Goal: Task Accomplishment & Management: Complete application form

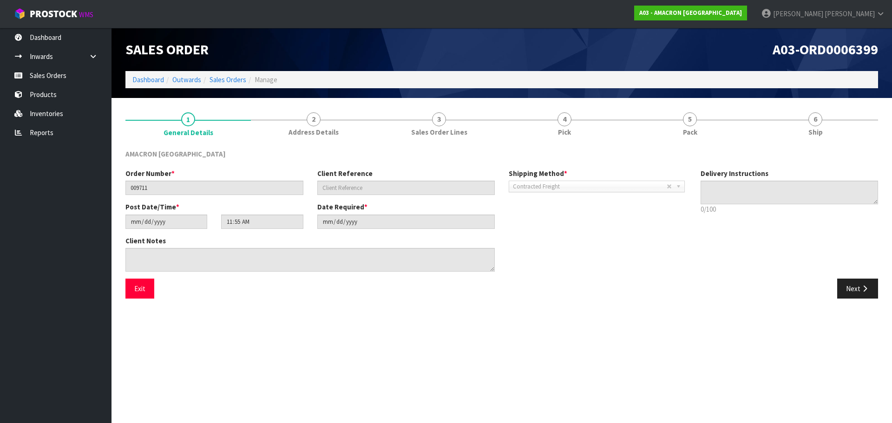
click at [48, 80] on link "Sales Orders" at bounding box center [56, 75] width 112 height 19
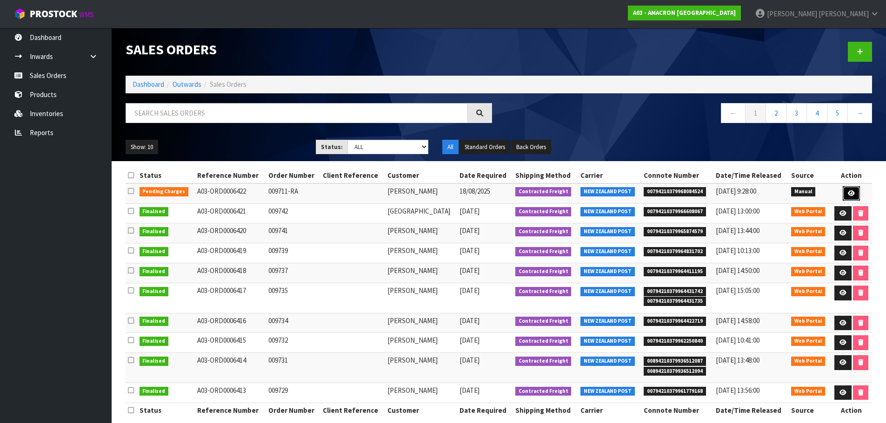
click at [848, 191] on icon at bounding box center [850, 194] width 7 height 6
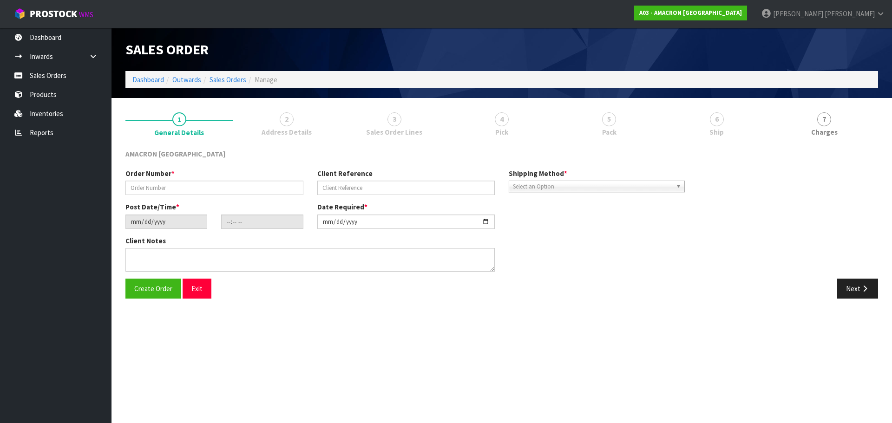
type input "009711-RA"
type input "[DATE]"
type input "12:36:00.000"
type input "[DATE]"
type textarea "PLEASE DISPATCH [DATE]"
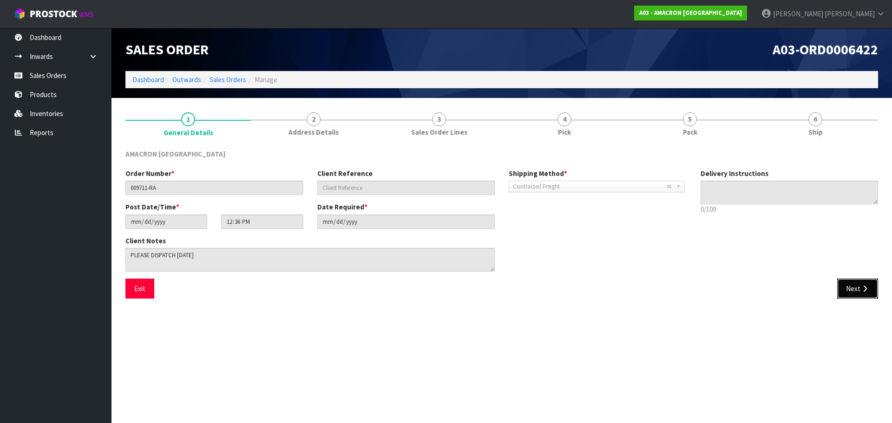
click at [849, 290] on button "Next" at bounding box center [858, 289] width 41 height 20
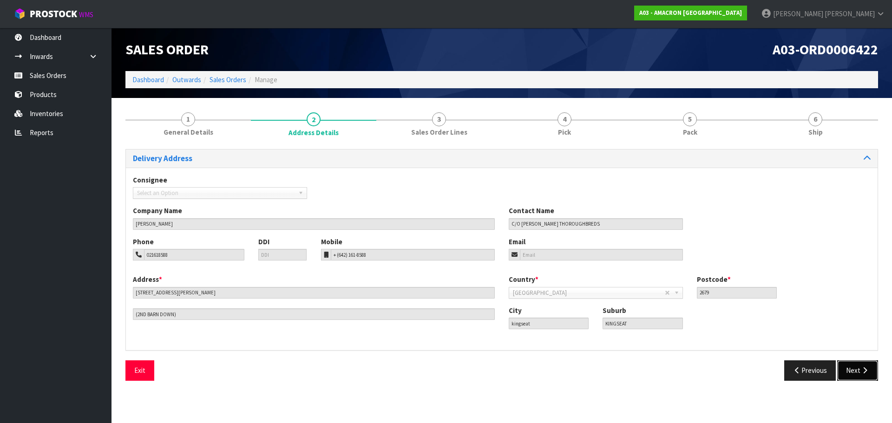
click at [866, 376] on button "Next" at bounding box center [858, 371] width 41 height 20
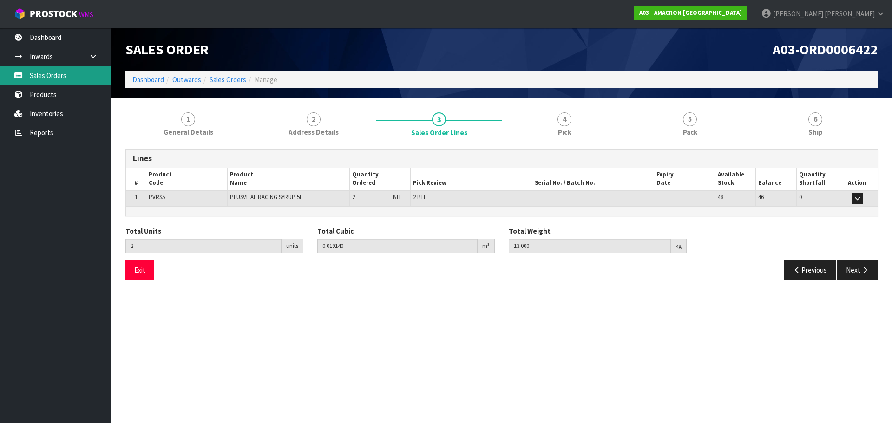
click at [63, 73] on link "Sales Orders" at bounding box center [56, 75] width 112 height 19
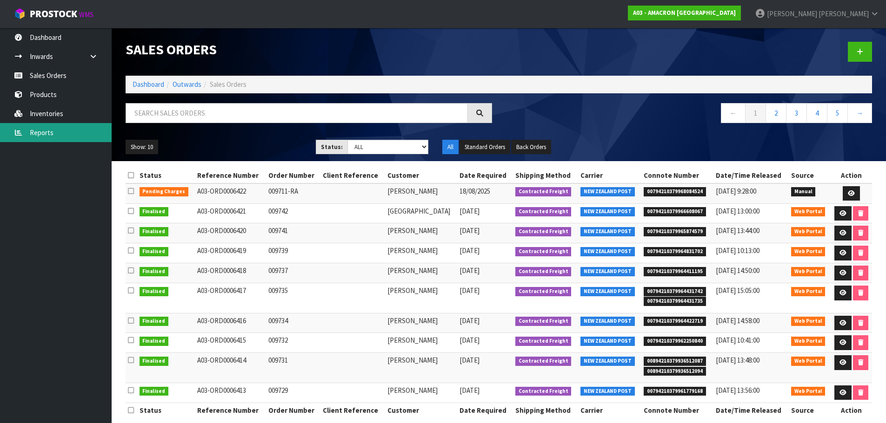
click at [28, 130] on link "Reports" at bounding box center [56, 132] width 112 height 19
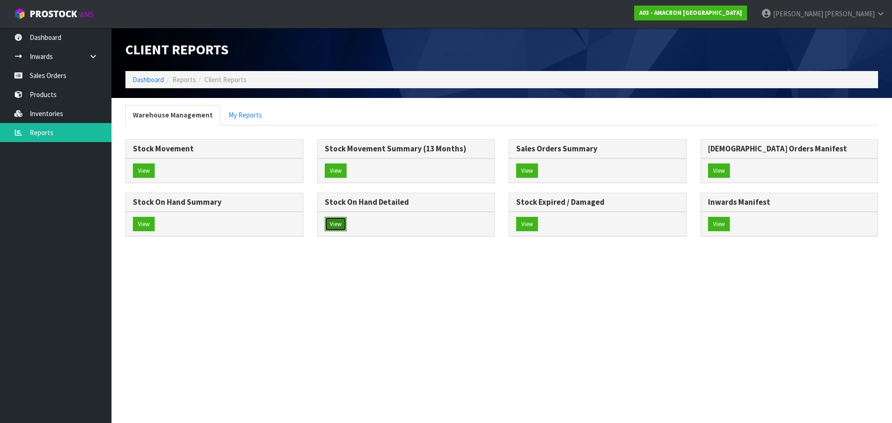
click at [338, 228] on button "View" at bounding box center [336, 224] width 22 height 15
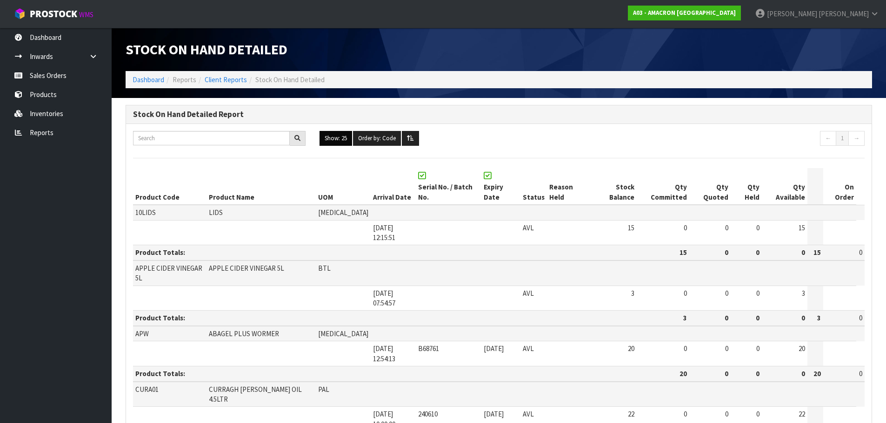
click at [344, 139] on button "Show: 25" at bounding box center [335, 138] width 33 height 15
click at [385, 224] on link "ALL" at bounding box center [356, 219] width 73 height 13
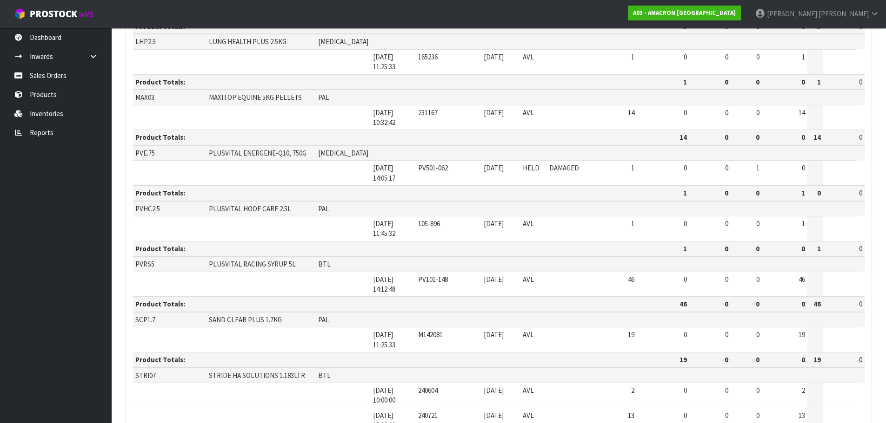
scroll to position [682, 0]
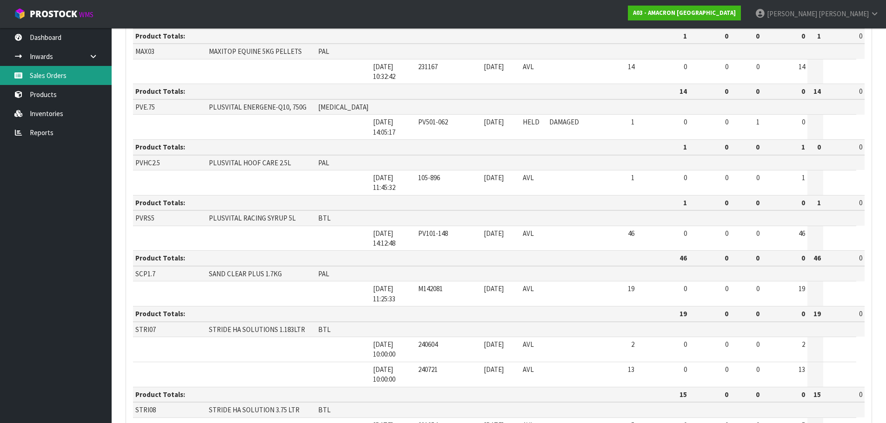
click at [54, 77] on link "Sales Orders" at bounding box center [56, 75] width 112 height 19
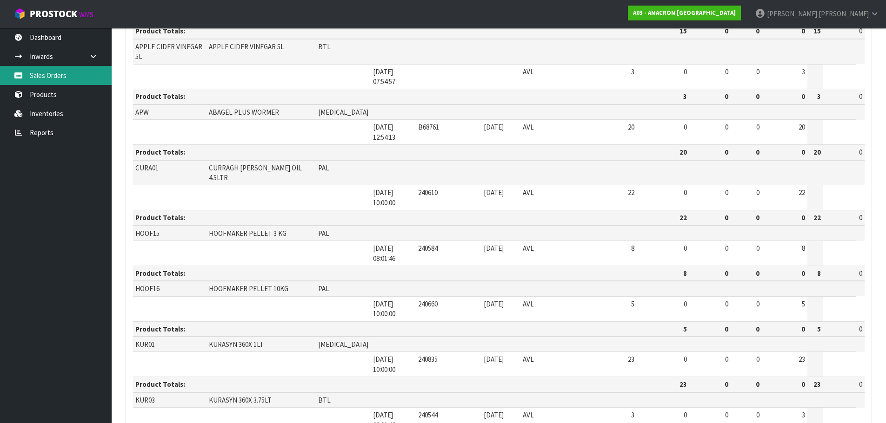
scroll to position [171, 0]
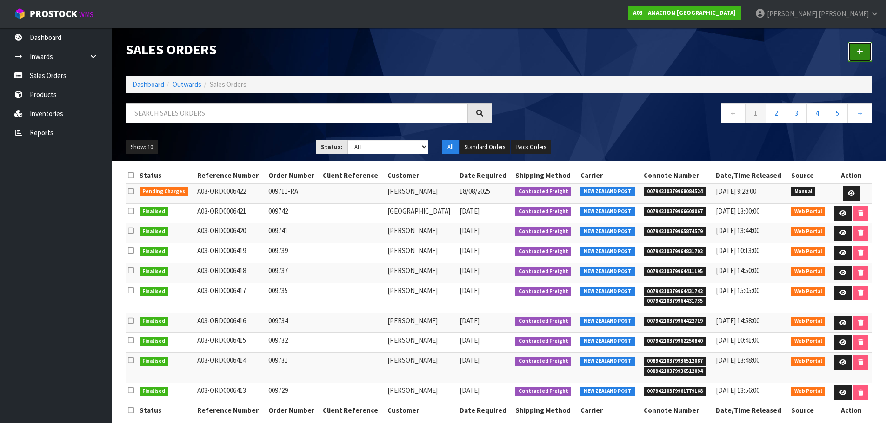
click at [859, 49] on icon at bounding box center [859, 51] width 7 height 7
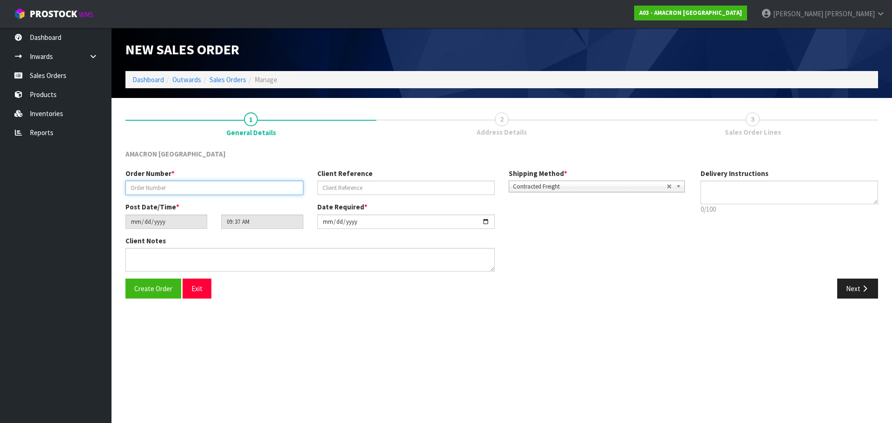
click at [171, 192] on input "text" at bounding box center [215, 188] width 178 height 14
click at [148, 189] on input "text" at bounding box center [215, 188] width 178 height 14
type input "009745"
click at [861, 283] on button "Next" at bounding box center [858, 289] width 41 height 20
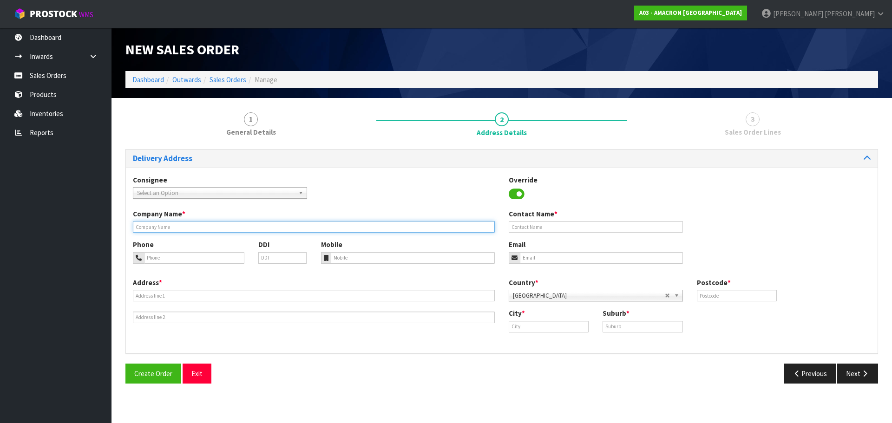
drag, startPoint x: 157, startPoint y: 230, endPoint x: 519, endPoint y: 285, distance: 366.4
click at [158, 230] on input "text" at bounding box center [314, 227] width 362 height 12
click at [181, 223] on input "text" at bounding box center [314, 227] width 362 height 12
paste input "[PERSON_NAME]"
type input "[PERSON_NAME]"
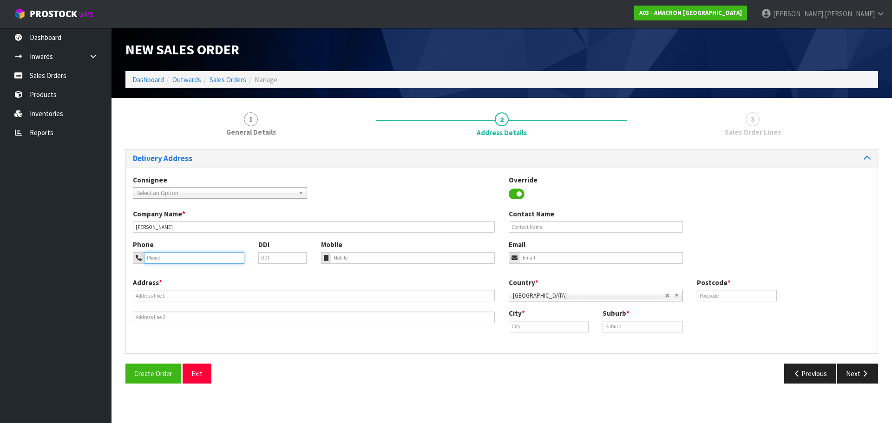
click at [214, 259] on input "tel" at bounding box center [194, 258] width 100 height 12
paste input "+ [PHONE_NUMBER]"
type input "+ [PHONE_NUMBER]"
click at [349, 258] on input "tel" at bounding box center [413, 258] width 165 height 12
paste input "+ [PHONE_NUMBER]"
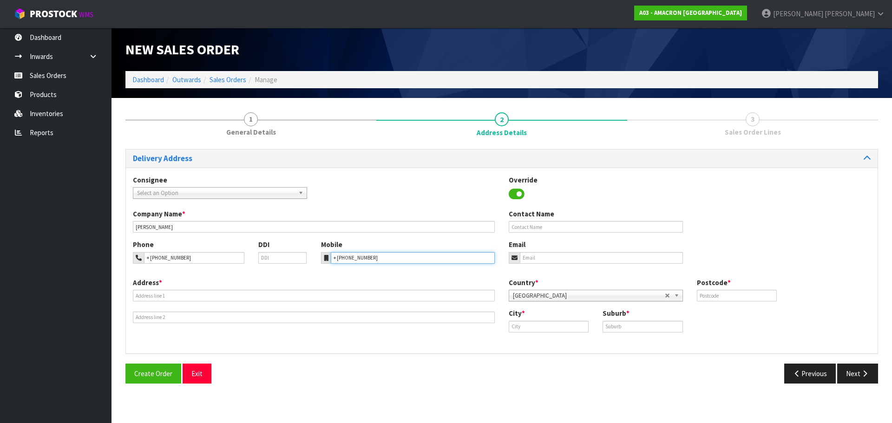
type input "+ [PHONE_NUMBER]"
drag, startPoint x: 152, startPoint y: 295, endPoint x: 161, endPoint y: 294, distance: 9.8
click at [152, 295] on input "text" at bounding box center [314, 296] width 362 height 12
paste input "REGAL LODGE C/- [PERSON_NAME] [STREET_ADDRESS] HURWORTH"
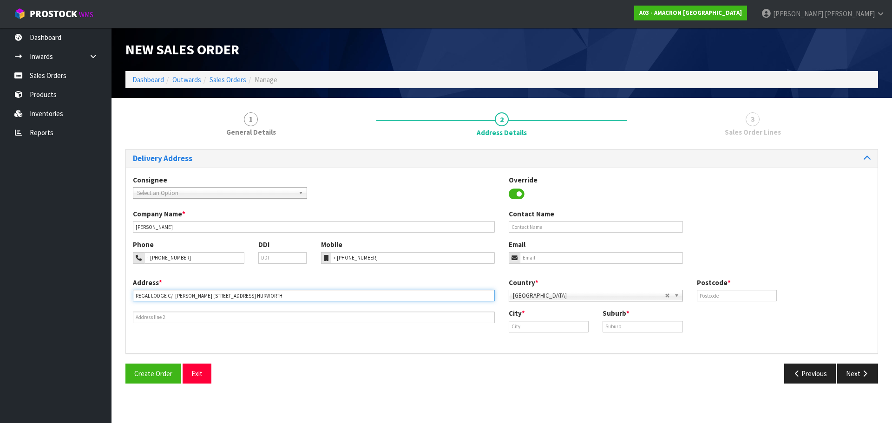
type input "REGAL LODGE C/- [PERSON_NAME] [STREET_ADDRESS] HURWORTH"
click at [560, 325] on input "text" at bounding box center [549, 327] width 80 height 12
paste input "[GEOGRAPHIC_DATA]"
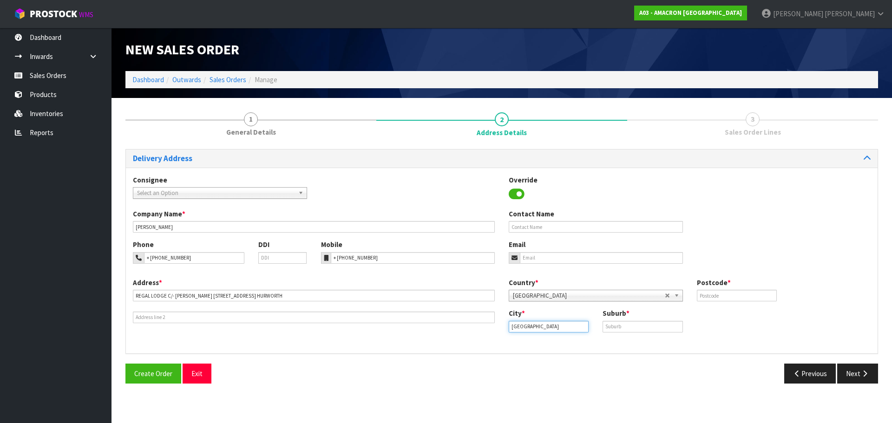
type input "[GEOGRAPHIC_DATA]"
drag, startPoint x: 623, startPoint y: 325, endPoint x: 643, endPoint y: 324, distance: 20.0
click at [636, 325] on input "text" at bounding box center [643, 327] width 80 height 12
paste input "[GEOGRAPHIC_DATA]"
type input "[GEOGRAPHIC_DATA]"
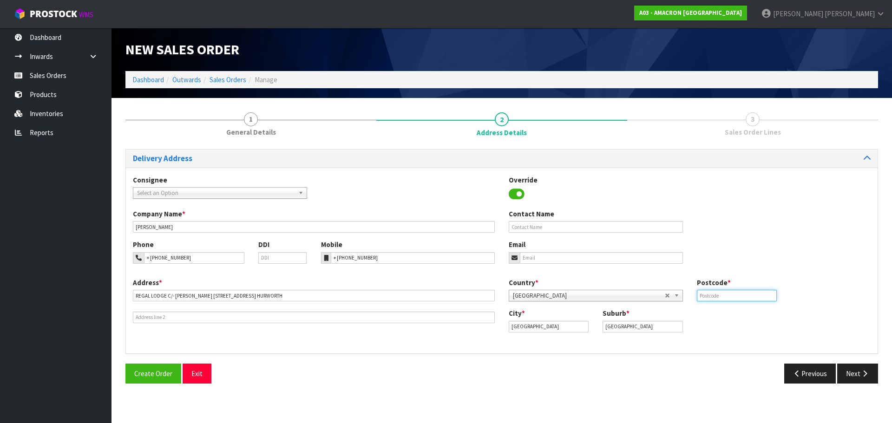
click at [725, 293] on input "text" at bounding box center [737, 296] width 80 height 12
type input "4312"
drag, startPoint x: 867, startPoint y: 376, endPoint x: 766, endPoint y: 346, distance: 105.7
click at [867, 377] on icon "button" at bounding box center [865, 373] width 9 height 7
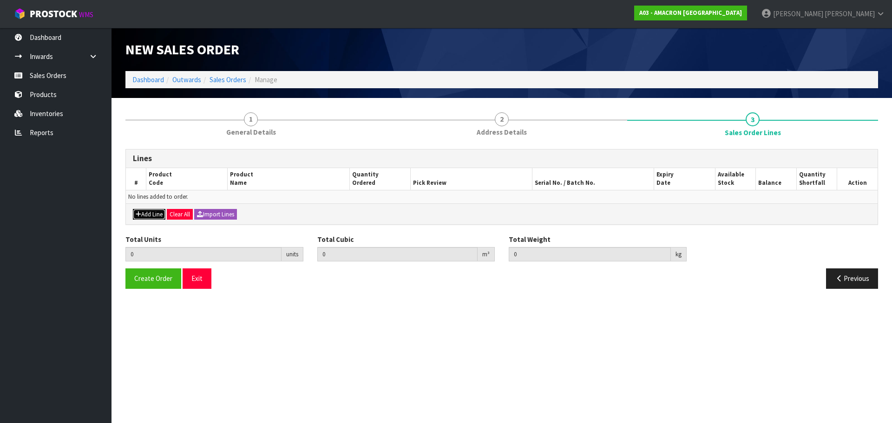
click at [157, 213] on button "Add Line" at bounding box center [149, 214] width 33 height 11
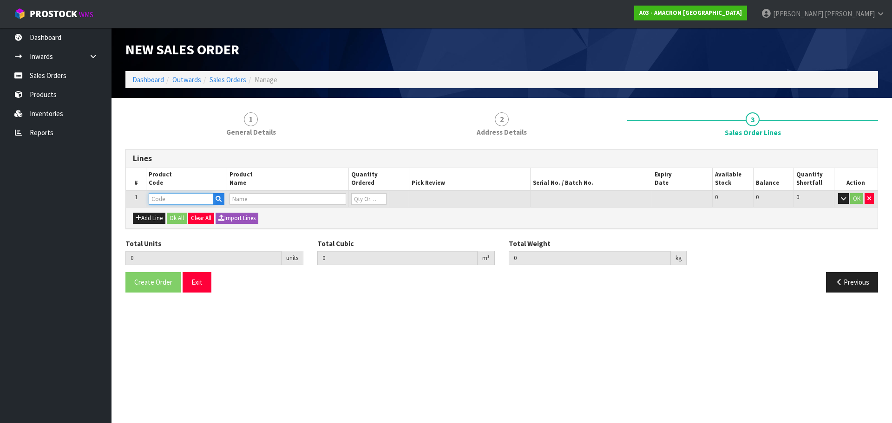
click at [155, 199] on input "text" at bounding box center [181, 199] width 65 height 12
type input "PVRS"
click at [200, 218] on link "PVRS 5" at bounding box center [185, 215] width 73 height 13
type input "PVRS5"
type input "0.000000"
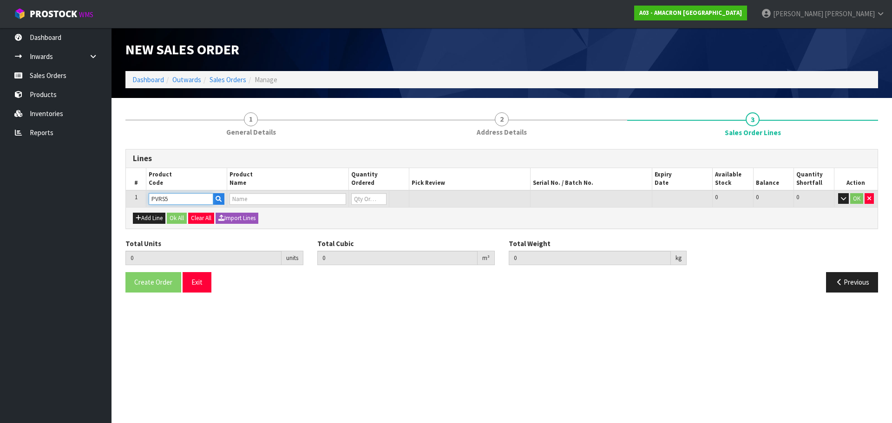
type input "0.000"
type input "PLUSVITAL RACING SYRUP 5L"
type input "0"
click at [367, 196] on input "0" at bounding box center [368, 199] width 35 height 12
type input "0"
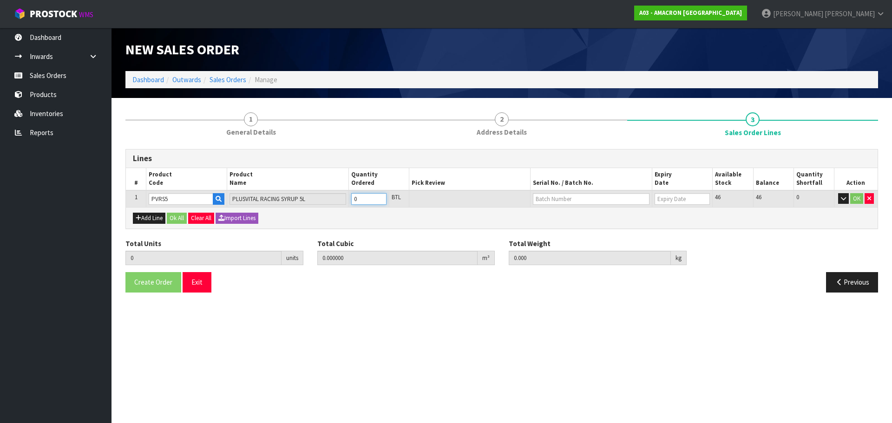
type input "0"
type input "1"
type input "0.00957"
type input "6.5"
type input "1"
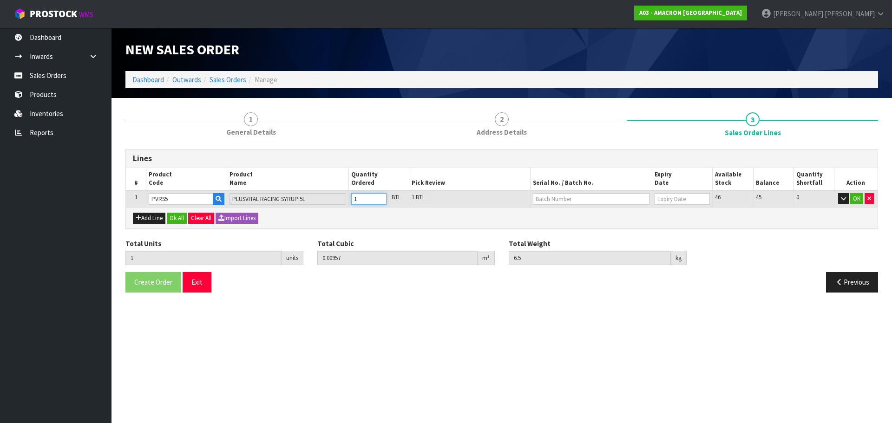
type input "14"
type input "0.134502"
type input "94"
type input "14"
click at [856, 200] on button "OK" at bounding box center [857, 198] width 13 height 11
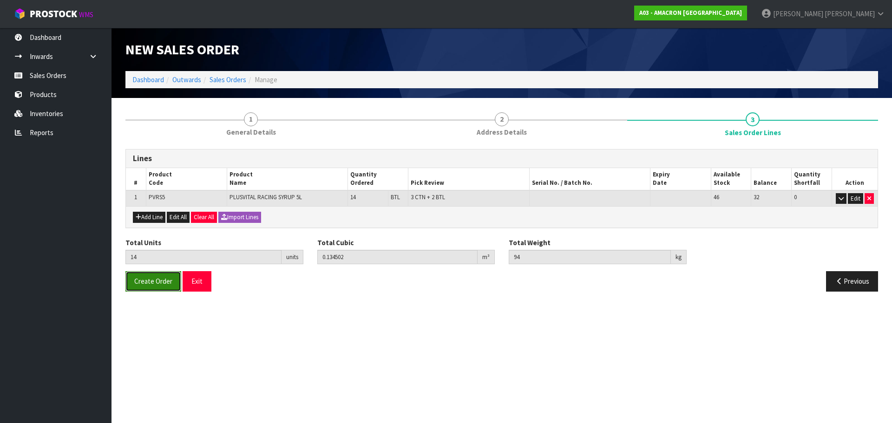
click at [165, 277] on span "Create Order" at bounding box center [153, 281] width 38 height 9
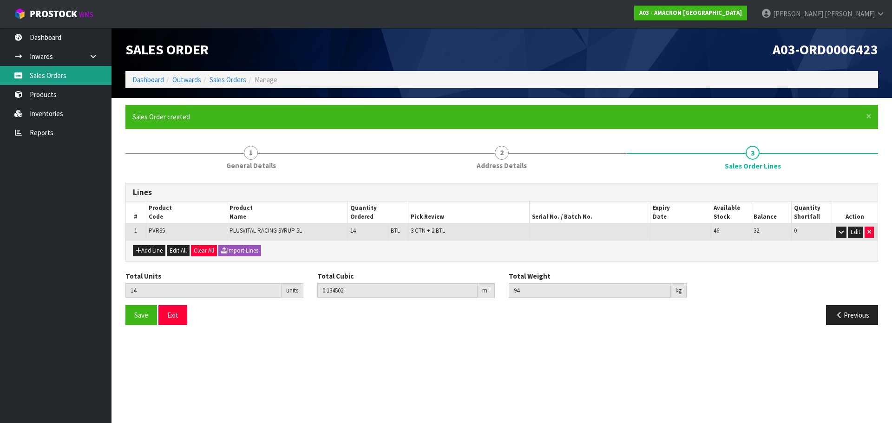
click at [50, 75] on link "Sales Orders" at bounding box center [56, 75] width 112 height 19
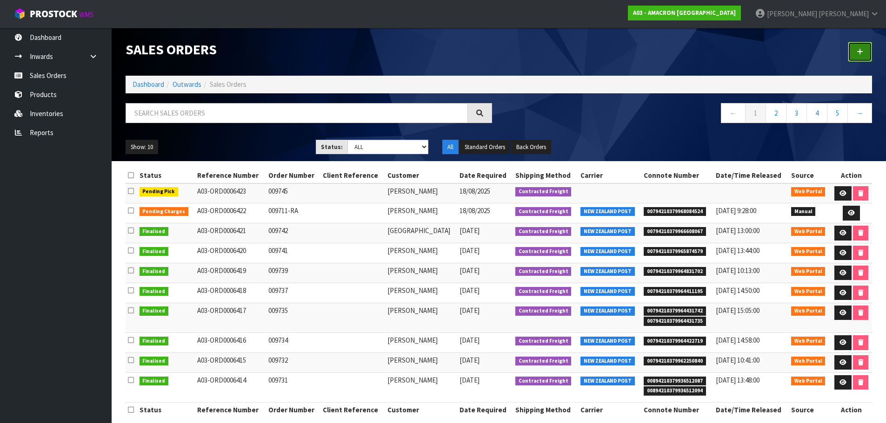
click at [853, 53] on link at bounding box center [859, 52] width 24 height 20
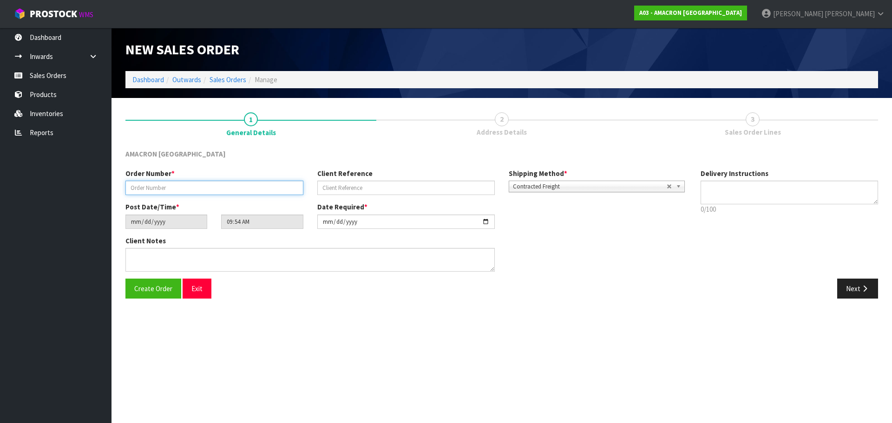
click at [151, 190] on input "text" at bounding box center [215, 188] width 178 height 14
type input "009746"
drag, startPoint x: 862, startPoint y: 277, endPoint x: 854, endPoint y: 289, distance: 14.2
click at [861, 279] on div "AMACRON [GEOGRAPHIC_DATA] Order Number * 009746 Client Reference Shipping Metho…" at bounding box center [502, 227] width 753 height 157
click at [853, 290] on button "Next" at bounding box center [858, 289] width 41 height 20
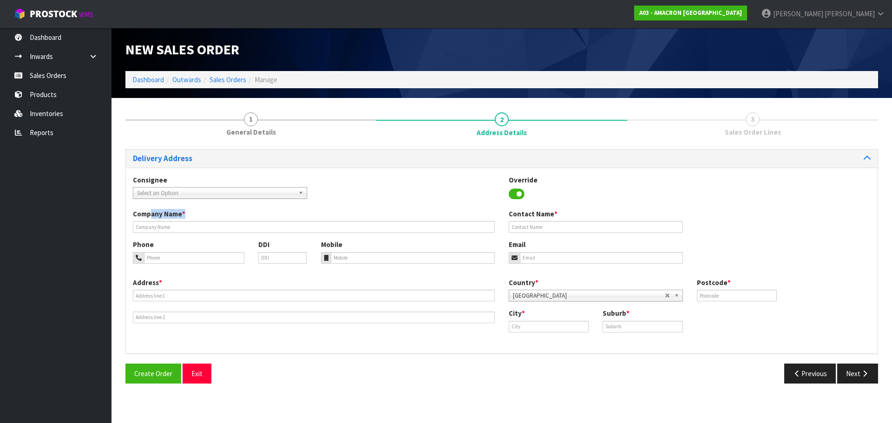
click at [152, 221] on div "Company Name *" at bounding box center [314, 221] width 376 height 24
click at [152, 223] on input "text" at bounding box center [314, 227] width 362 height 12
paste input "[PERSON_NAME]"
click at [210, 228] on input "text" at bounding box center [314, 227] width 362 height 12
type input "[PERSON_NAME]"
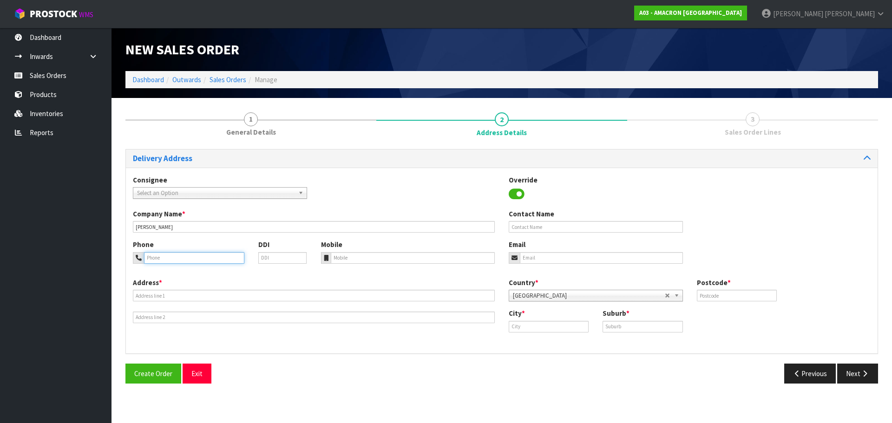
drag, startPoint x: 190, startPoint y: 260, endPoint x: 251, endPoint y: 260, distance: 61.4
click at [190, 260] on input "tel" at bounding box center [194, 258] width 100 height 12
paste input "+ [PHONE_NUMBER]"
type input "+ [PHONE_NUMBER]"
drag, startPoint x: 432, startPoint y: 267, endPoint x: 417, endPoint y: 258, distance: 17.5
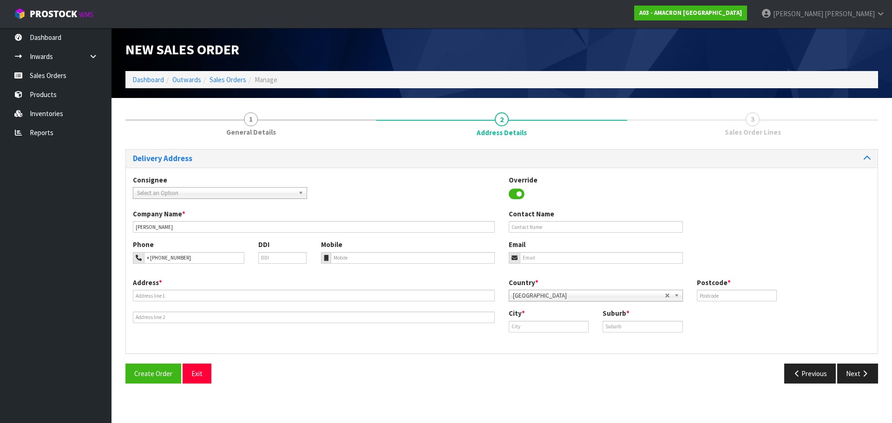
click at [431, 267] on div "Phone + [PHONE_NUMBER] DDI Mobile Email" at bounding box center [502, 259] width 752 height 38
click at [416, 258] on input "tel" at bounding box center [413, 258] width 165 height 12
paste input "+ [PHONE_NUMBER]"
type input "+ [PHONE_NUMBER]"
paste input "[STREET_ADDRESS][PERSON_NAME]"
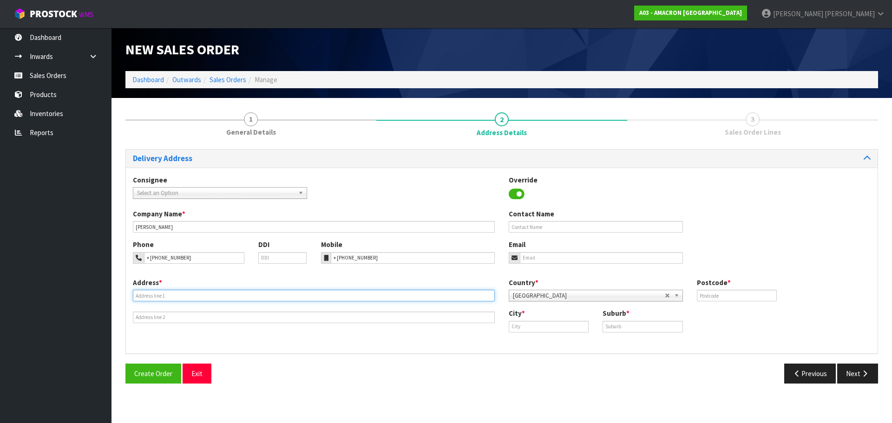
click at [185, 296] on input "text" at bounding box center [314, 296] width 362 height 12
type input "[STREET_ADDRESS][PERSON_NAME]"
click at [521, 331] on input "text" at bounding box center [549, 327] width 80 height 12
paste input "[GEOGRAPHIC_DATA]"
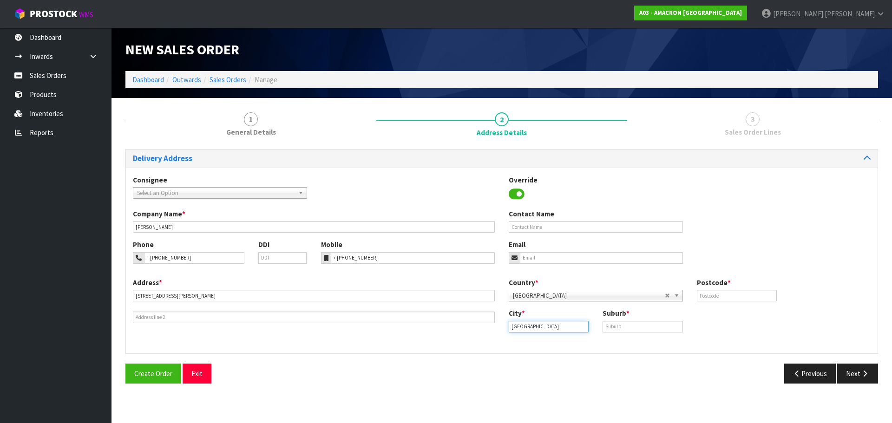
type input "[GEOGRAPHIC_DATA]"
drag, startPoint x: 621, startPoint y: 329, endPoint x: 654, endPoint y: 321, distance: 33.9
click at [622, 329] on input "text" at bounding box center [643, 327] width 80 height 12
paste input "[GEOGRAPHIC_DATA]"
type input "[GEOGRAPHIC_DATA]"
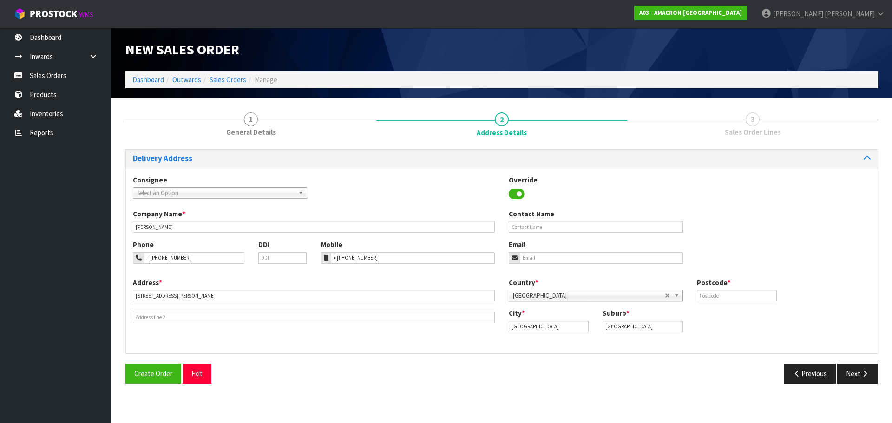
click at [700, 304] on div "Country * [GEOGRAPHIC_DATA] [GEOGRAPHIC_DATA] [GEOGRAPHIC_DATA] [GEOGRAPHIC_DAT…" at bounding box center [690, 293] width 376 height 31
drag, startPoint x: 714, startPoint y: 298, endPoint x: 721, endPoint y: 308, distance: 12.0
click at [714, 300] on input "text" at bounding box center [737, 296] width 80 height 12
type input "4393"
drag, startPoint x: 845, startPoint y: 359, endPoint x: 847, endPoint y: 372, distance: 12.8
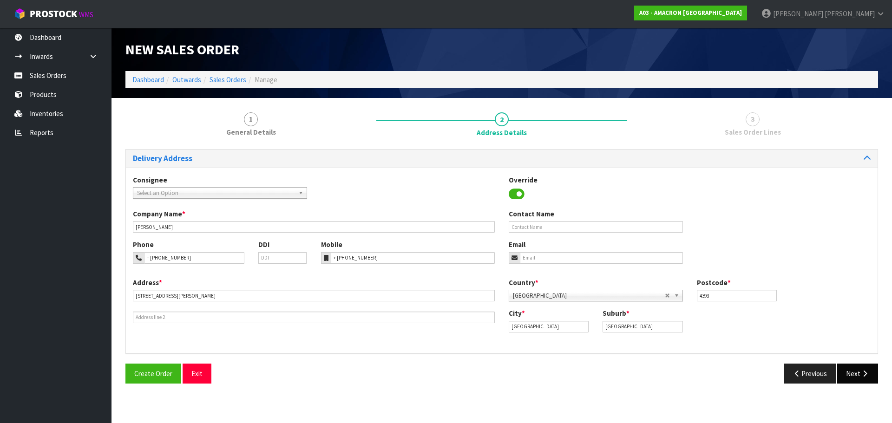
click at [845, 364] on div "Delivery Address Consignee 000001.BAY MECHANICS - BAY MECHANICS 000001A - BRAKE…" at bounding box center [502, 270] width 753 height 242
click at [847, 371] on button "Next" at bounding box center [858, 374] width 41 height 20
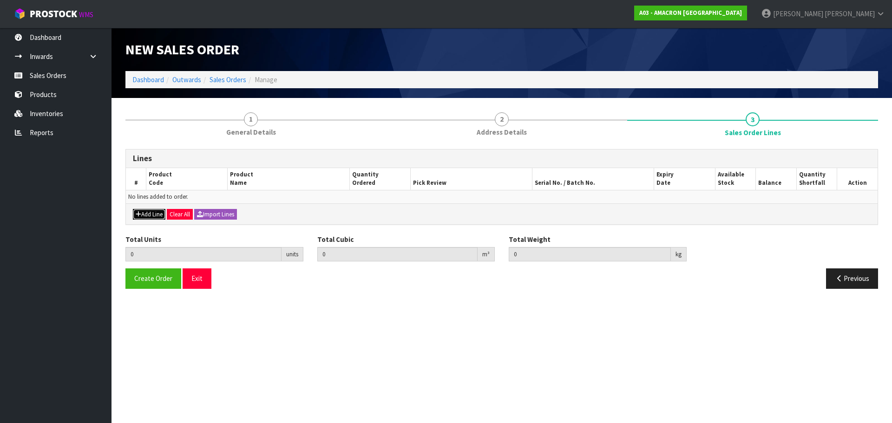
click at [151, 211] on button "Add Line" at bounding box center [149, 214] width 33 height 11
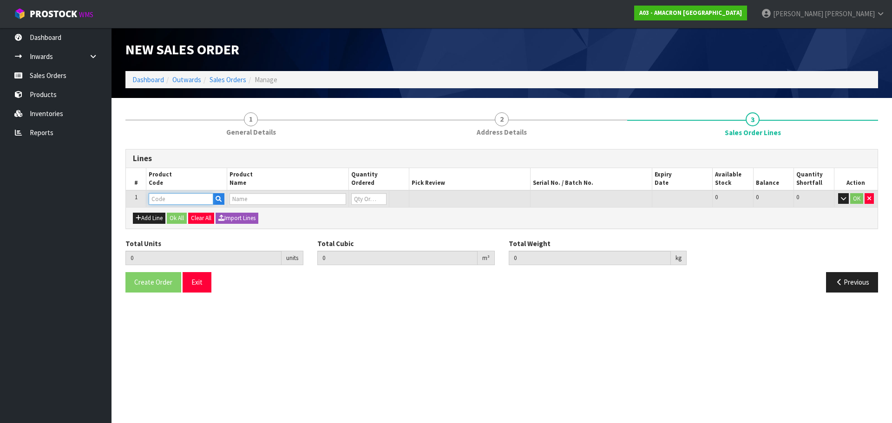
click at [163, 198] on input "text" at bounding box center [181, 199] width 65 height 12
type input "PVRS"
click at [192, 211] on link "PVRS 5" at bounding box center [185, 215] width 73 height 13
type input "PVRS5"
type input "0.000000"
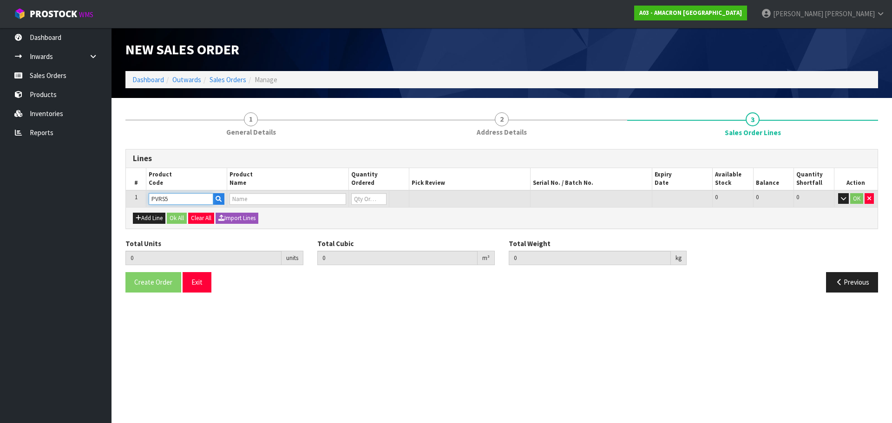
type input "0.000"
type input "PLUSVITAL RACING SYRUP 5L"
type input "0"
click at [360, 198] on input "0" at bounding box center [368, 199] width 35 height 12
type input "0"
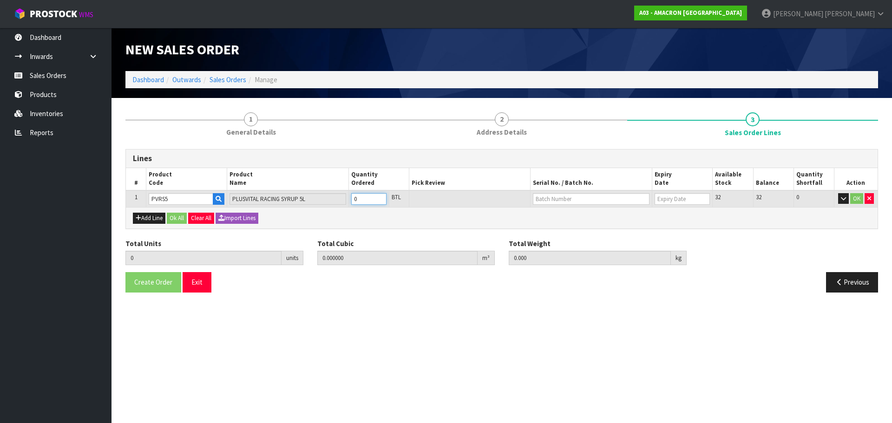
type input "0"
type input "1"
type input "0.00957"
type input "6.5"
type input "1"
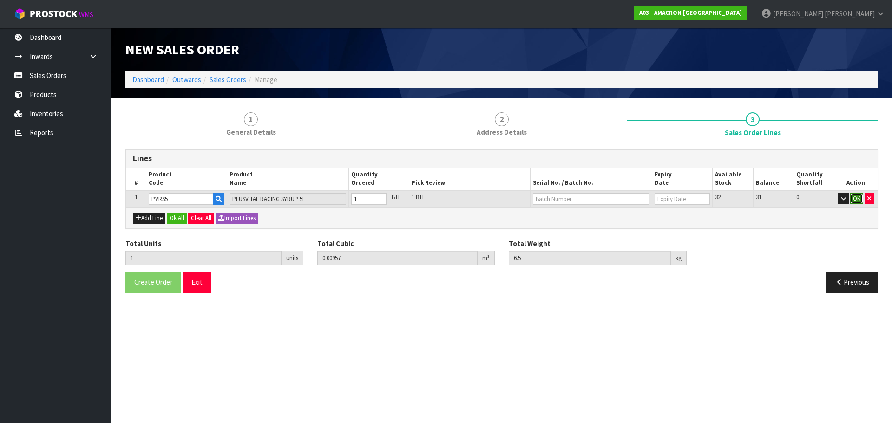
click at [856, 199] on button "OK" at bounding box center [857, 198] width 13 height 11
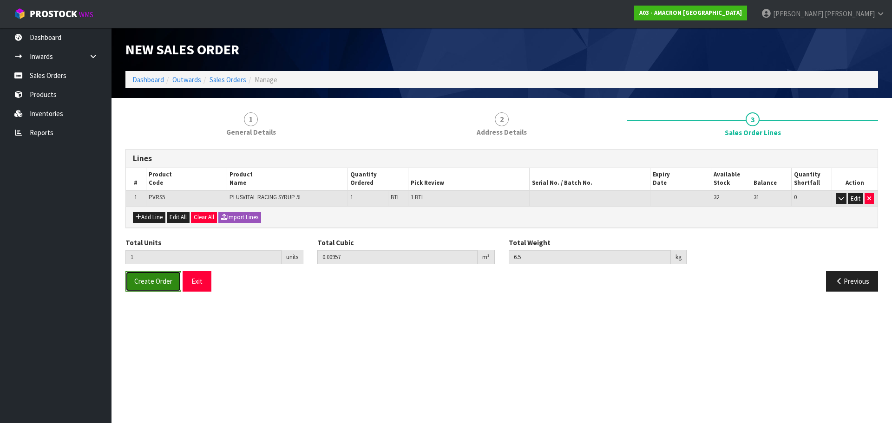
click at [139, 283] on span "Create Order" at bounding box center [153, 281] width 38 height 9
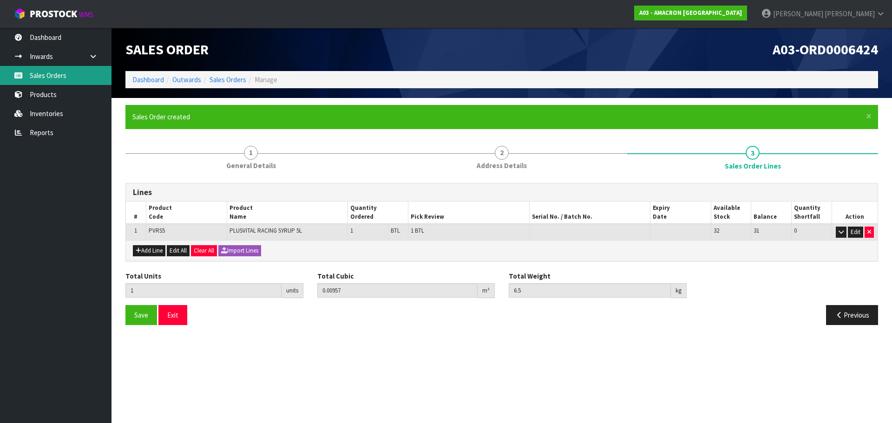
click at [56, 71] on link "Sales Orders" at bounding box center [56, 75] width 112 height 19
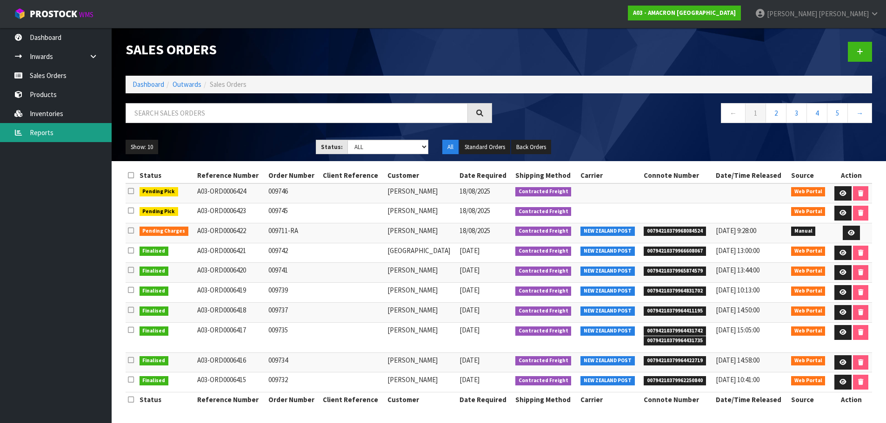
click at [95, 142] on link "Reports" at bounding box center [56, 132] width 112 height 19
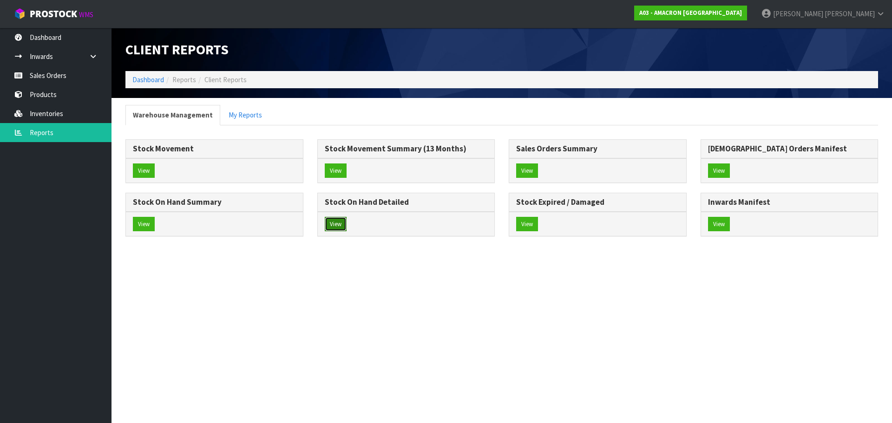
click at [339, 225] on button "View" at bounding box center [336, 224] width 22 height 15
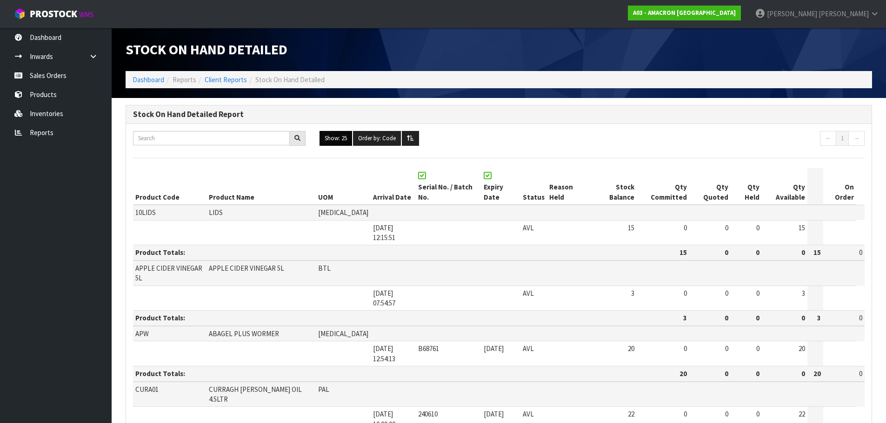
click at [335, 137] on button "Show: 25" at bounding box center [335, 138] width 33 height 15
click at [338, 221] on link "ALL" at bounding box center [356, 219] width 73 height 13
click at [154, 142] on input "text" at bounding box center [211, 138] width 157 height 14
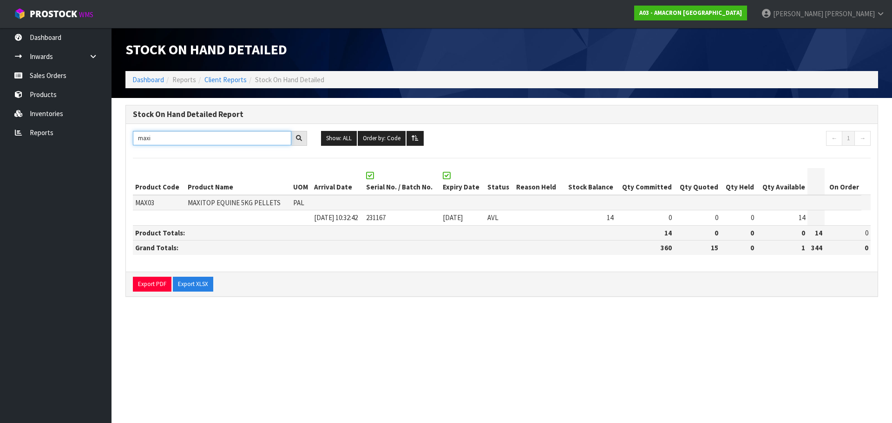
type input "maxi"
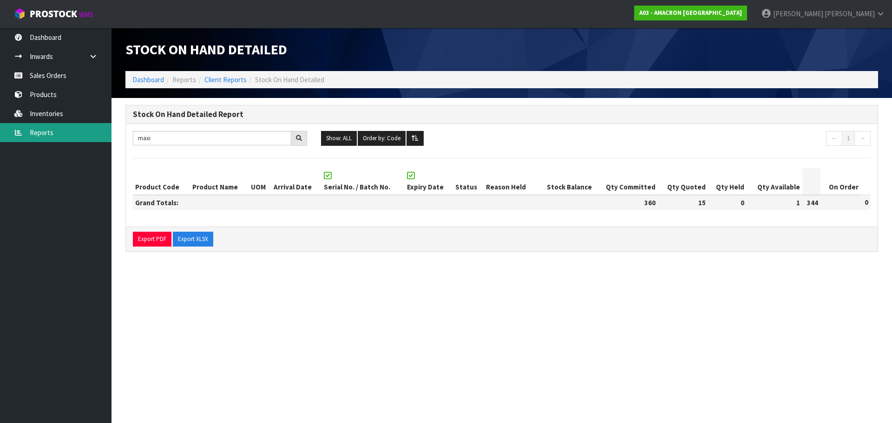
click at [45, 132] on link "Reports" at bounding box center [56, 132] width 112 height 19
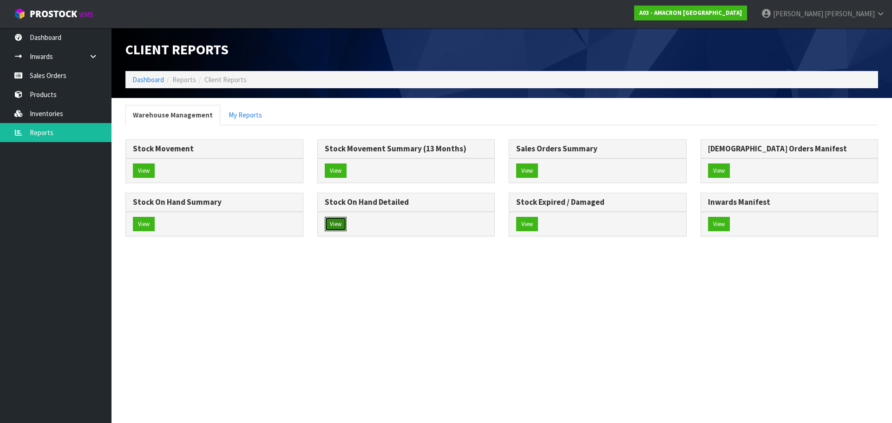
drag, startPoint x: 339, startPoint y: 219, endPoint x: 349, endPoint y: 227, distance: 12.6
click at [339, 219] on button "View" at bounding box center [336, 224] width 22 height 15
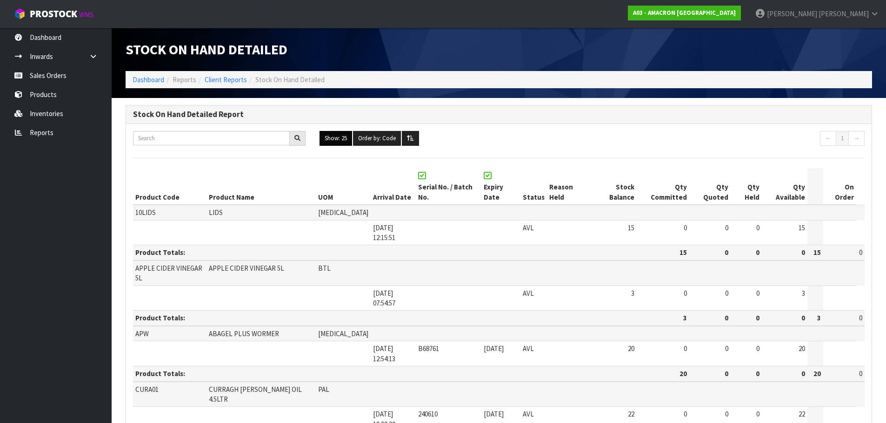
click at [340, 137] on button "Show: 25" at bounding box center [335, 138] width 33 height 15
click at [365, 220] on link "ALL" at bounding box center [356, 219] width 73 height 13
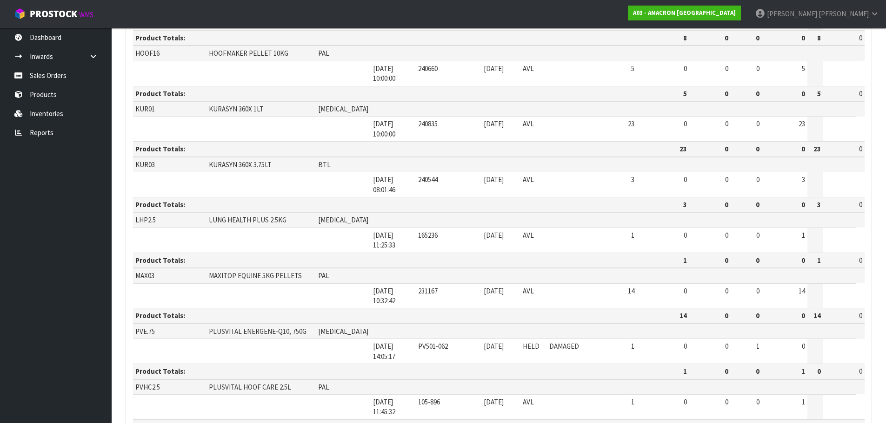
scroll to position [444, 0]
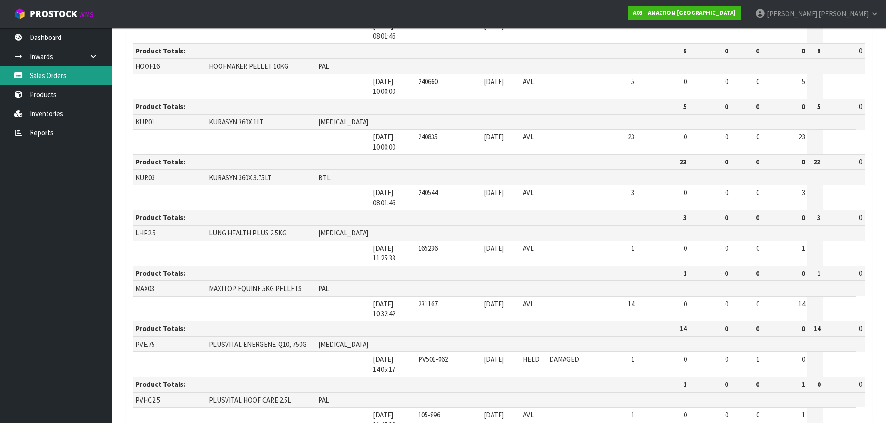
click at [32, 76] on link "Sales Orders" at bounding box center [56, 75] width 112 height 19
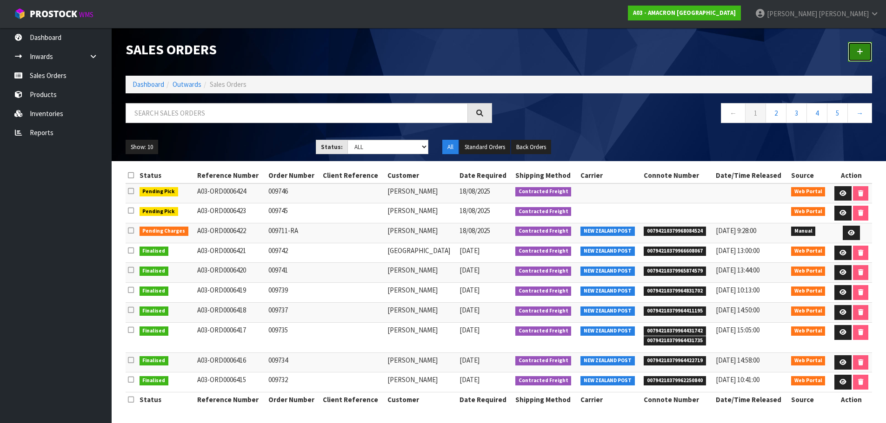
click at [862, 47] on link at bounding box center [859, 52] width 24 height 20
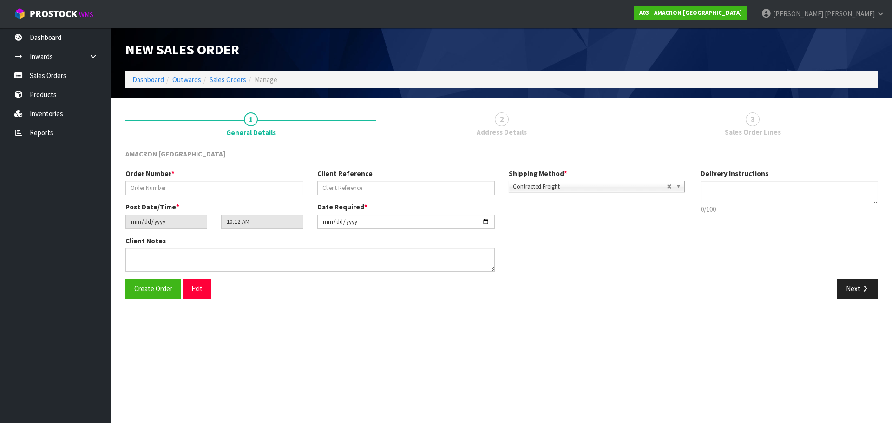
click at [172, 181] on div "Order Number *" at bounding box center [215, 182] width 192 height 26
click at [172, 178] on span "*" at bounding box center [173, 173] width 3 height 9
click at [176, 195] on input "text" at bounding box center [215, 188] width 178 height 14
type input "009747"
click at [869, 288] on icon "button" at bounding box center [865, 288] width 9 height 7
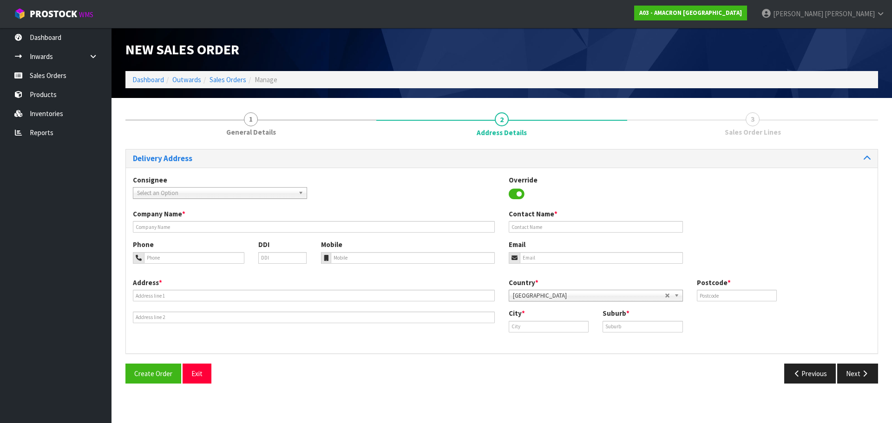
click at [151, 219] on label "Company Name *" at bounding box center [159, 214] width 53 height 10
click at [151, 220] on div "Company Name *" at bounding box center [314, 221] width 376 height 24
click at [151, 224] on input "text" at bounding box center [314, 227] width 362 height 12
drag, startPoint x: 185, startPoint y: 226, endPoint x: 192, endPoint y: 220, distance: 9.2
click at [185, 226] on input "text" at bounding box center [314, 227] width 362 height 12
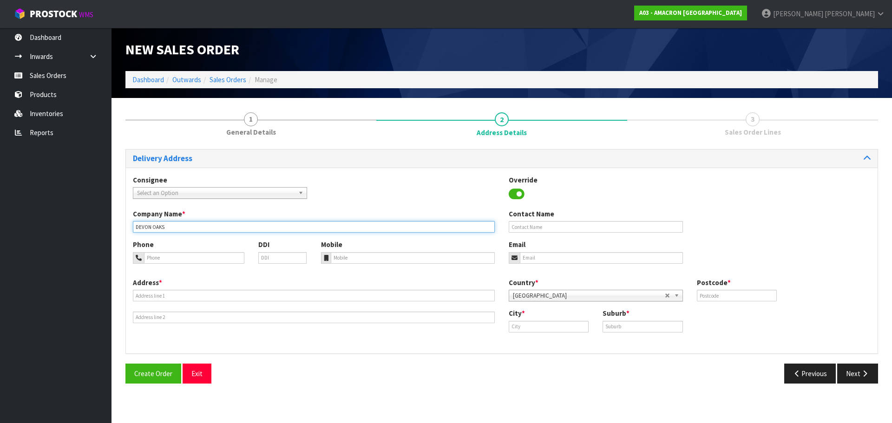
type input "DEVON OAKS"
click at [178, 262] on input "tel" at bounding box center [194, 258] width 100 height 12
click at [158, 252] on input "tel" at bounding box center [194, 258] width 100 height 12
paste input "+ [PHONE_NUMBER]"
type input "+ [PHONE_NUMBER]"
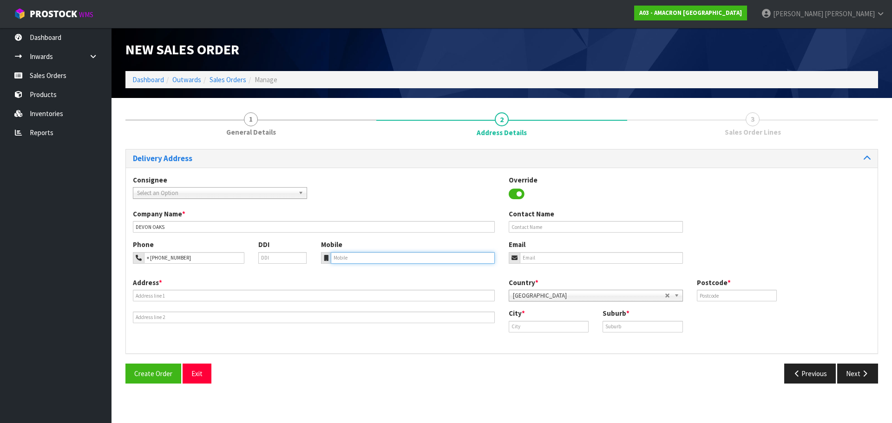
click at [354, 257] on input "tel" at bounding box center [413, 258] width 165 height 12
paste input "+ [PHONE_NUMBER]"
type input "+ [PHONE_NUMBER]"
click at [234, 304] on div "Address *" at bounding box center [314, 301] width 376 height 46
click at [235, 302] on div "Address *" at bounding box center [314, 301] width 376 height 46
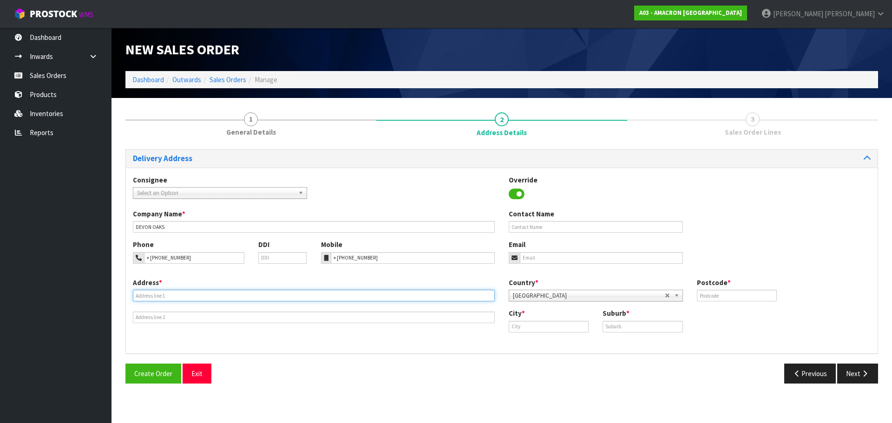
click at [246, 298] on input "text" at bounding box center [314, 296] width 362 height 12
paste input "[STREET_ADDRESS]"
type input "[STREET_ADDRESS]"
click at [529, 326] on input "text" at bounding box center [549, 327] width 80 height 12
paste input "[GEOGRAPHIC_DATA]"
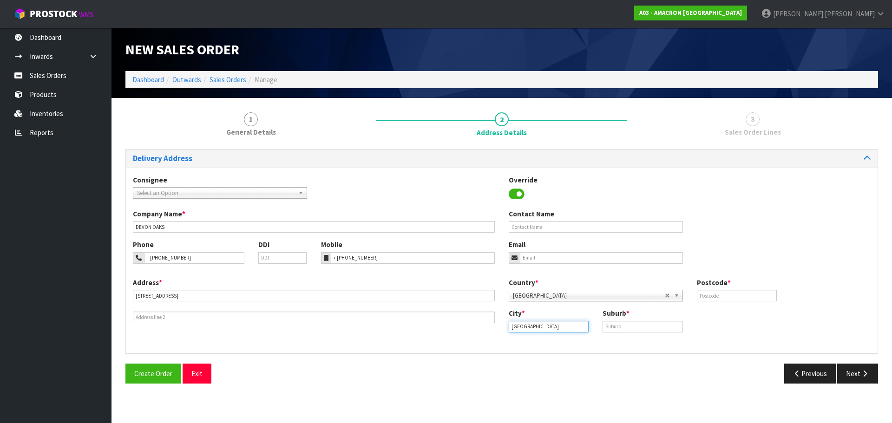
type input "[GEOGRAPHIC_DATA]"
click at [626, 336] on div "City * [GEOGRAPHIC_DATA] Suburb *" at bounding box center [690, 324] width 376 height 31
click at [628, 327] on input "text" at bounding box center [643, 327] width 80 height 12
paste input "[GEOGRAPHIC_DATA]"
type input "[GEOGRAPHIC_DATA]"
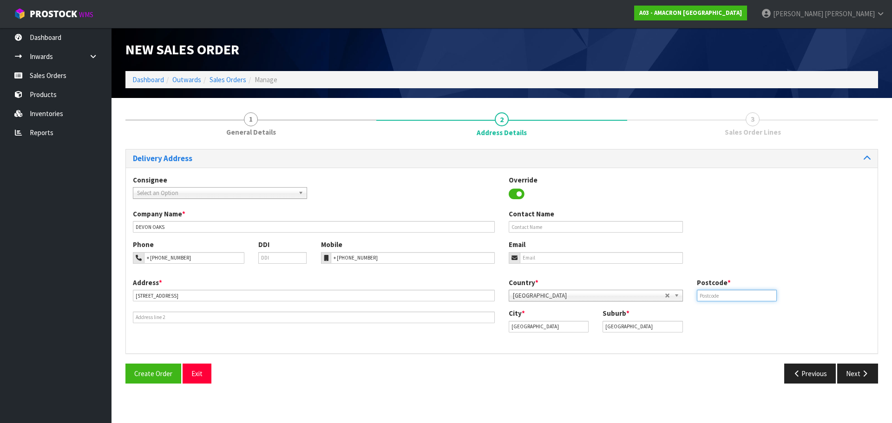
click at [738, 292] on input "text" at bounding box center [737, 296] width 80 height 12
type input "4"
type input "3495"
click at [861, 375] on icon "button" at bounding box center [865, 373] width 9 height 7
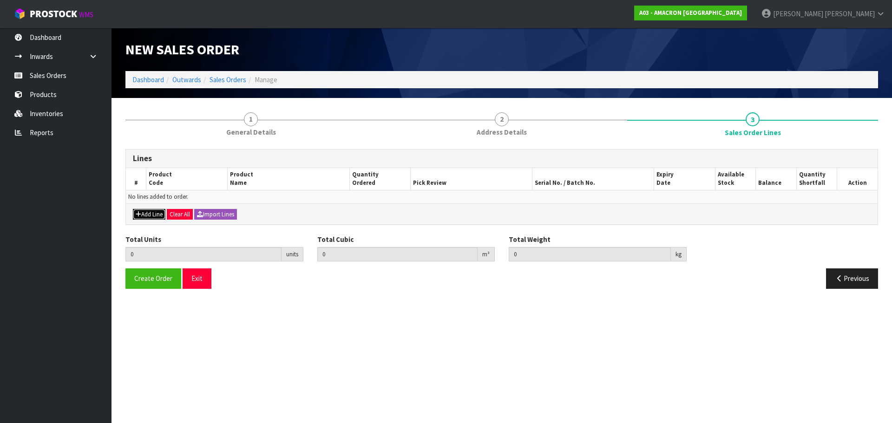
click at [140, 215] on icon "button" at bounding box center [139, 214] width 6 height 6
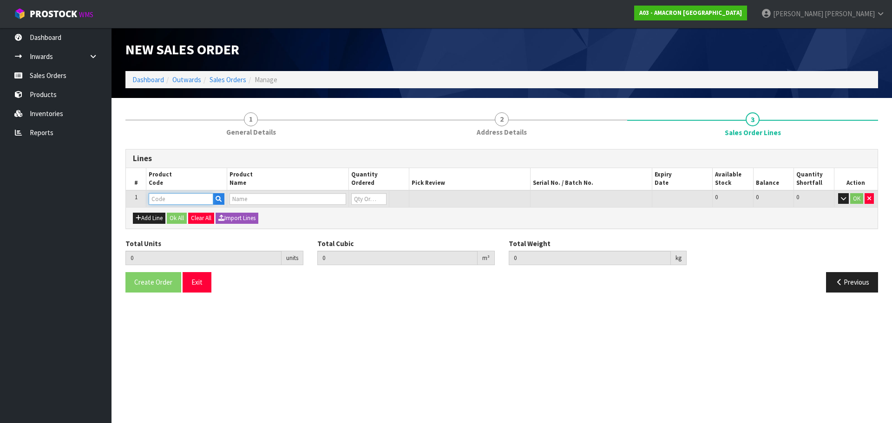
click at [165, 198] on input "text" at bounding box center [181, 199] width 65 height 12
type input "MAX"
click at [180, 211] on link "MAX 03" at bounding box center [185, 215] width 73 height 13
type input "MAX03"
type input "0.000000"
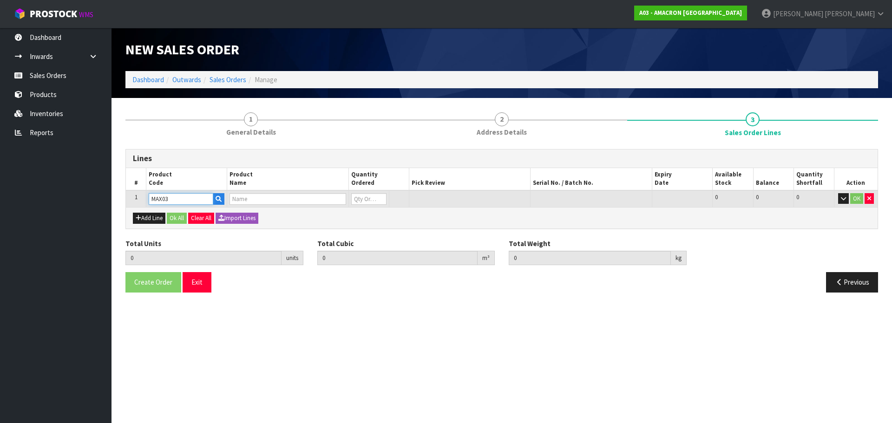
type input "0.000"
type input "MAXITOP EQUINE 5KG PELLETS"
type input "0"
click at [367, 198] on input "0" at bounding box center [368, 199] width 35 height 12
type input "0"
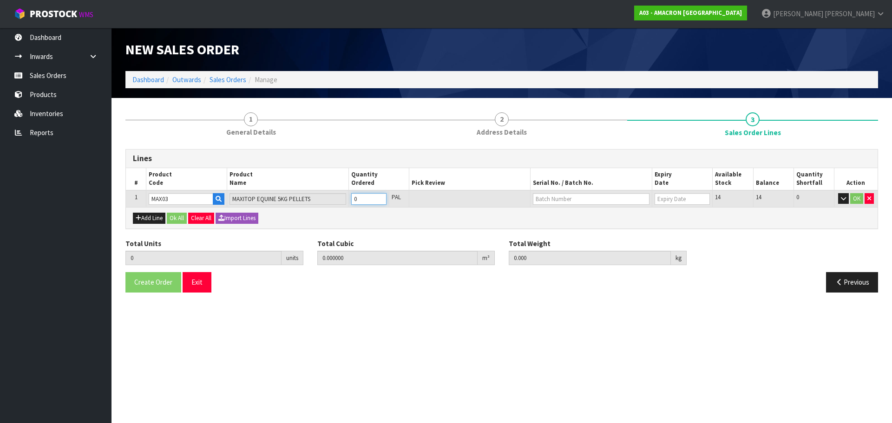
type input "0"
type input "1"
type input "0.016038"
type input "5.35"
type input "1"
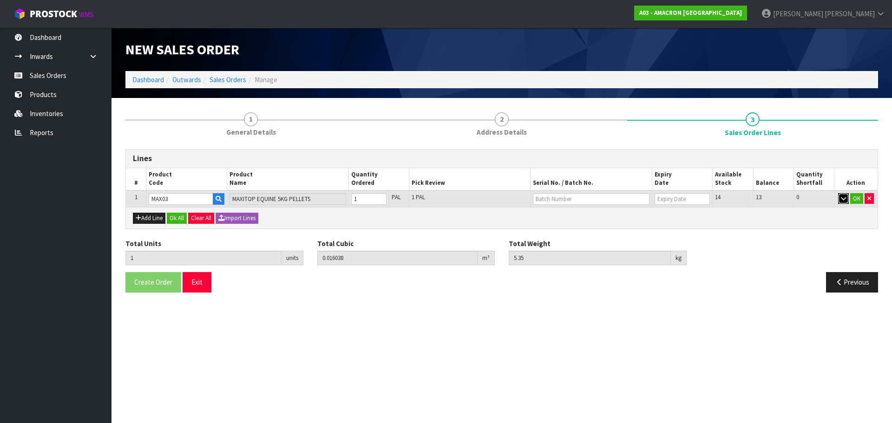
click at [848, 197] on button "button" at bounding box center [844, 198] width 11 height 11
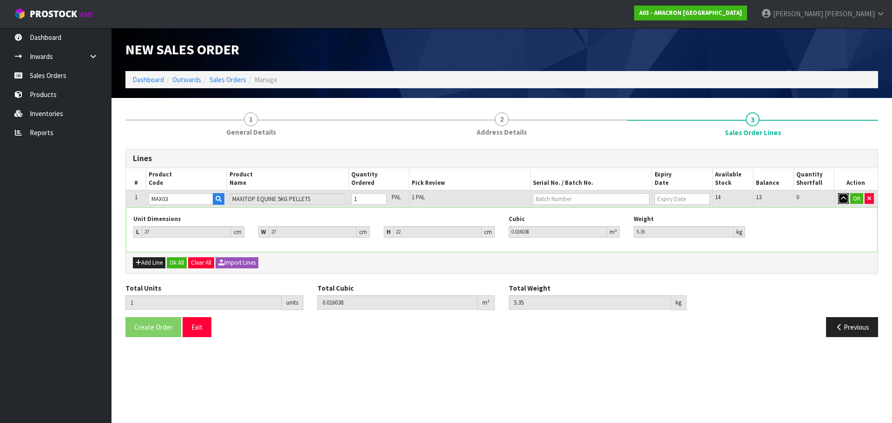
click at [846, 198] on icon "button" at bounding box center [843, 199] width 5 height 6
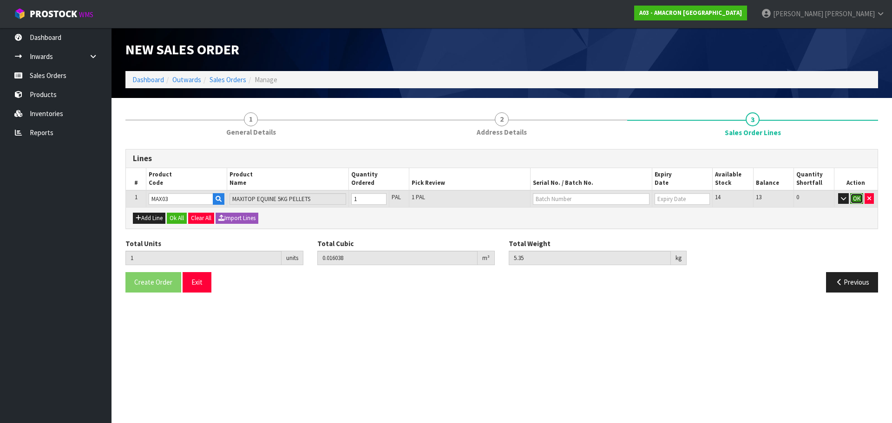
click at [860, 197] on button "OK" at bounding box center [857, 198] width 13 height 11
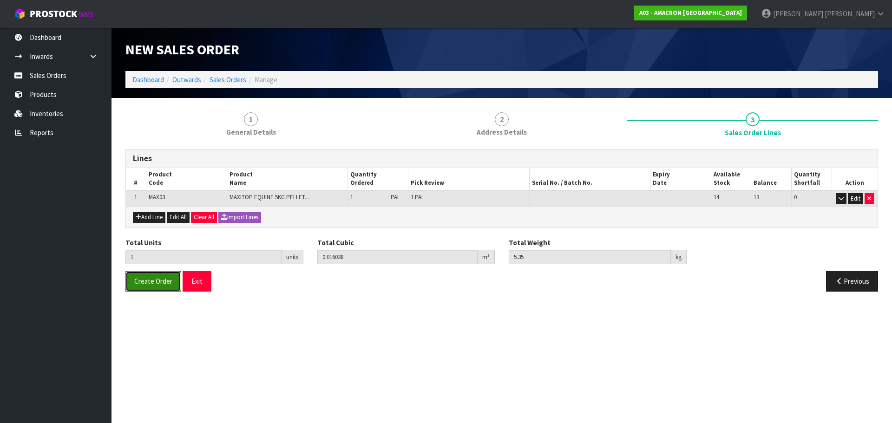
click at [157, 282] on span "Create Order" at bounding box center [153, 281] width 38 height 9
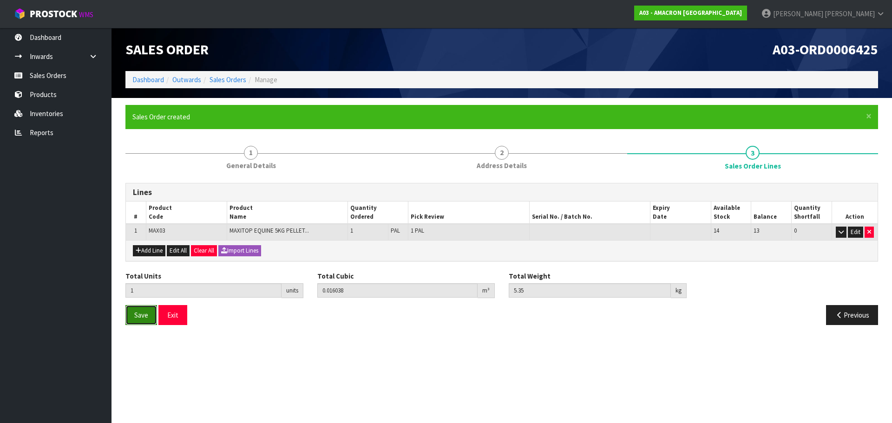
drag, startPoint x: 136, startPoint y: 313, endPoint x: 161, endPoint y: 308, distance: 25.7
click at [139, 312] on span "Save" at bounding box center [141, 315] width 14 height 9
drag, startPoint x: 38, startPoint y: 79, endPoint x: 55, endPoint y: 79, distance: 16.7
click at [38, 79] on link "Sales Orders" at bounding box center [56, 75] width 112 height 19
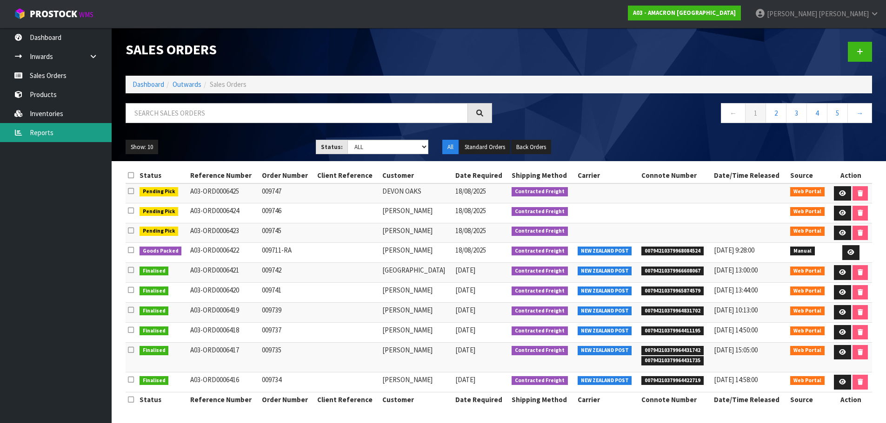
click at [59, 132] on link "Reports" at bounding box center [56, 132] width 112 height 19
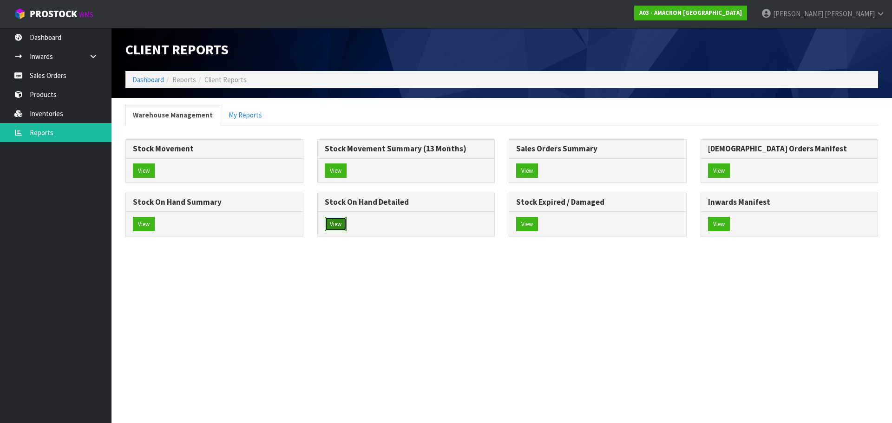
drag, startPoint x: 335, startPoint y: 226, endPoint x: 335, endPoint y: 231, distance: 5.6
click at [335, 231] on button "View" at bounding box center [336, 224] width 22 height 15
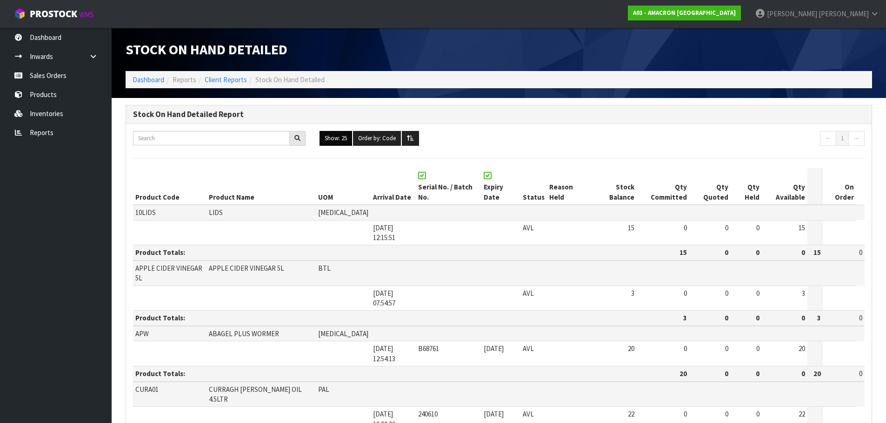
click at [331, 141] on button "Show: 25" at bounding box center [335, 138] width 33 height 15
click at [344, 218] on link "ALL" at bounding box center [356, 219] width 73 height 13
